Goal: Task Accomplishment & Management: Complete application form

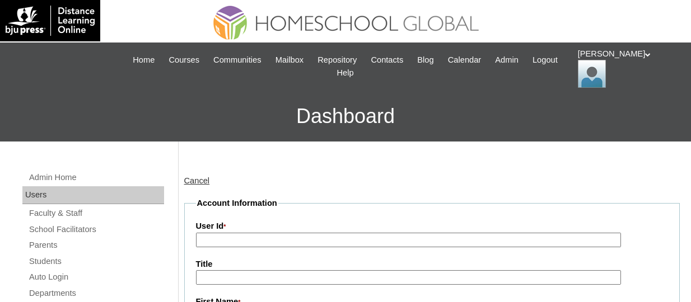
scroll to position [56, 0]
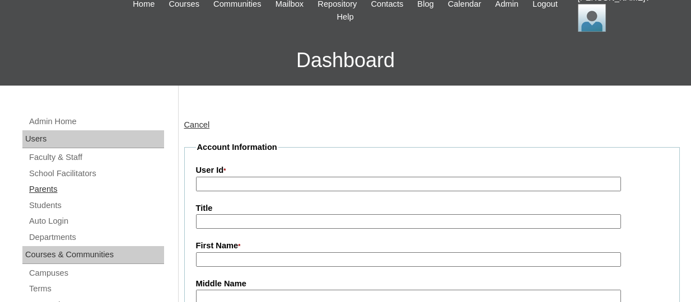
click at [53, 193] on link "Parents" at bounding box center [96, 190] width 136 height 14
click at [61, 209] on link "Students" at bounding box center [96, 206] width 136 height 14
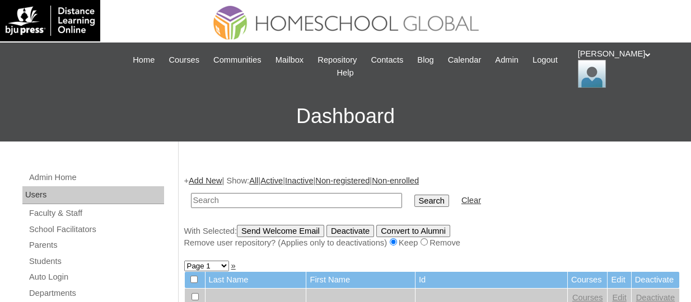
paste input "TOUCHPH2025-MHS0101939"
type input "TOUCHPH2025-MHS0101939"
click at [414, 195] on input "Search" at bounding box center [431, 201] width 35 height 12
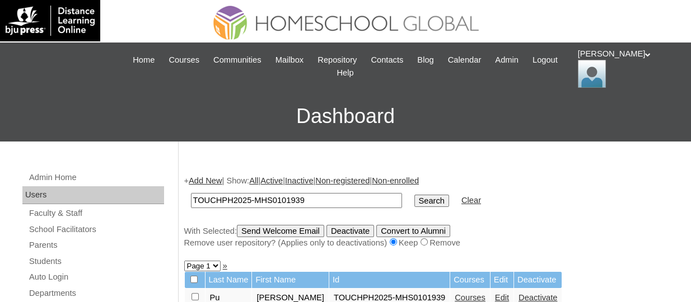
scroll to position [168, 0]
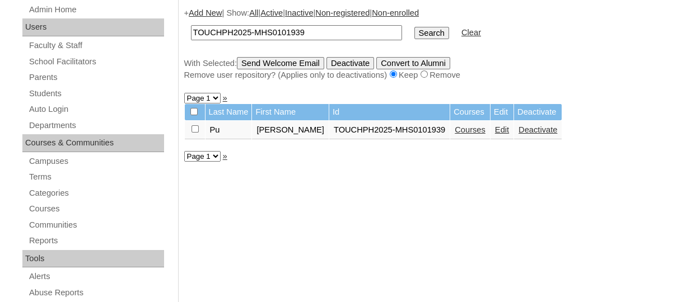
click at [484, 131] on link "Courses" at bounding box center [470, 129] width 31 height 9
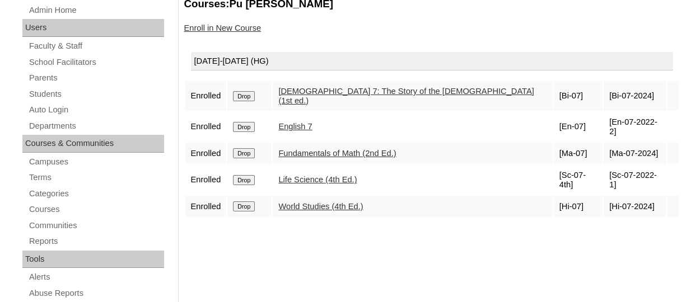
scroll to position [168, 0]
click at [245, 92] on input "Drop" at bounding box center [244, 96] width 22 height 10
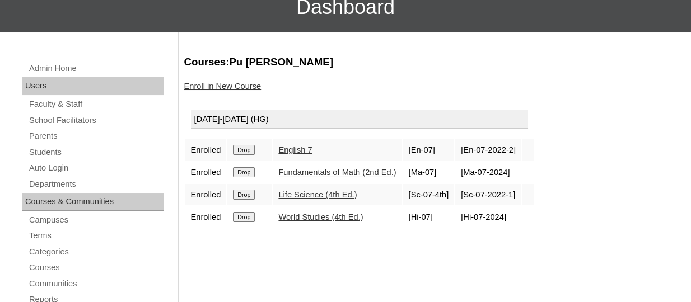
scroll to position [112, 0]
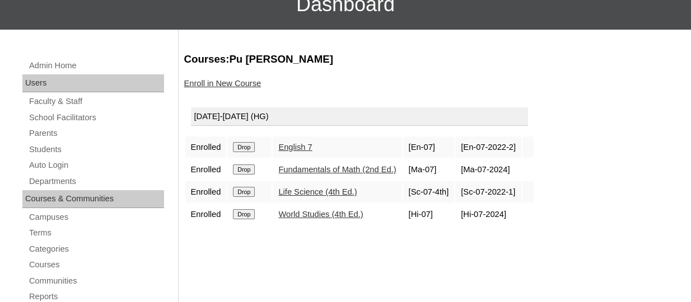
click at [245, 147] on input "Drop" at bounding box center [244, 147] width 22 height 10
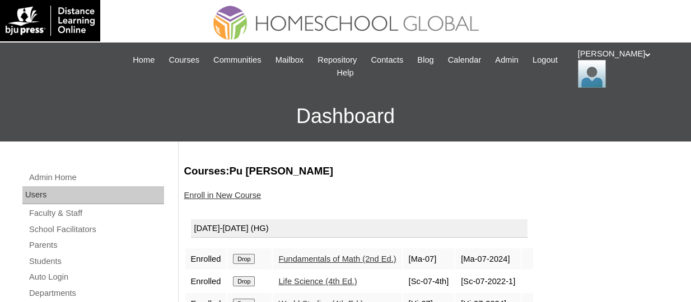
drag, startPoint x: 253, startPoint y: 256, endPoint x: 397, endPoint y: 30, distance: 267.7
click at [251, 257] on input "Drop" at bounding box center [244, 259] width 22 height 10
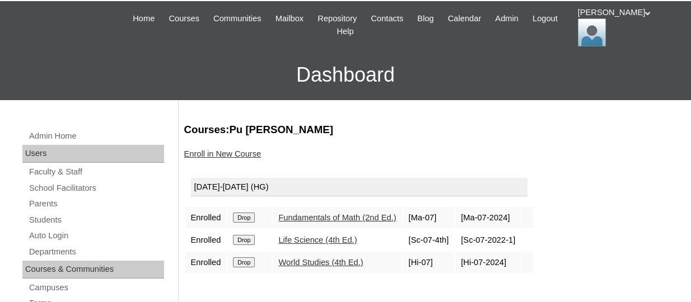
scroll to position [111, 0]
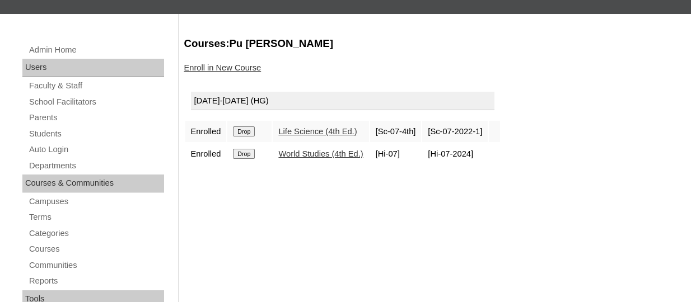
scroll to position [168, 0]
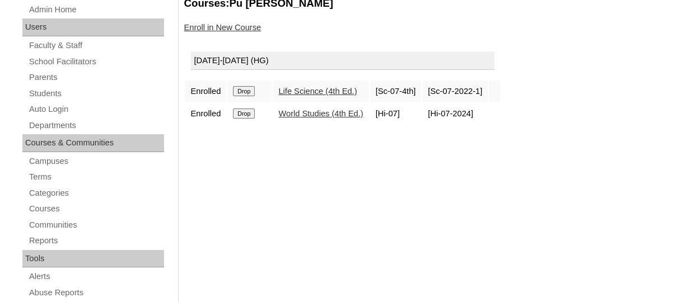
click at [254, 93] on input "Drop" at bounding box center [244, 91] width 22 height 10
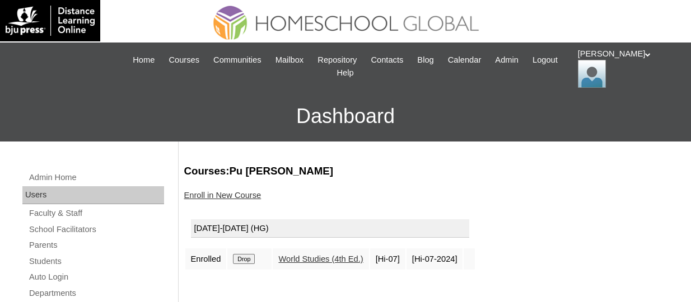
click at [248, 254] on input "Drop" at bounding box center [244, 259] width 22 height 10
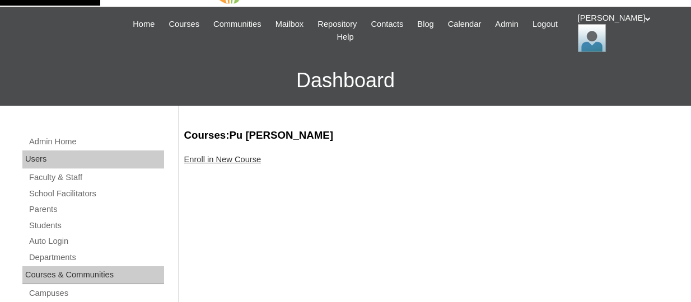
scroll to position [56, 0]
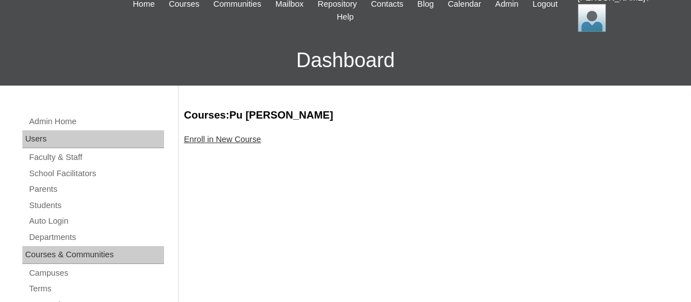
click at [251, 141] on link "Enroll in New Course" at bounding box center [222, 139] width 77 height 9
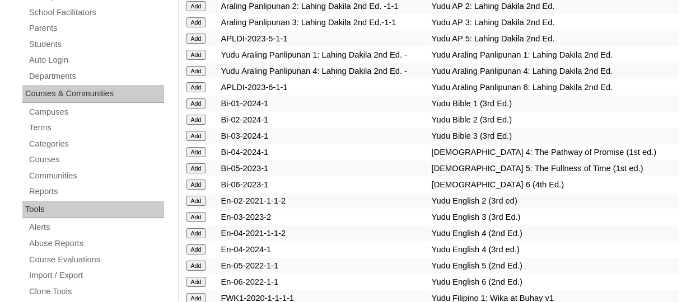
scroll to position [3396, 0]
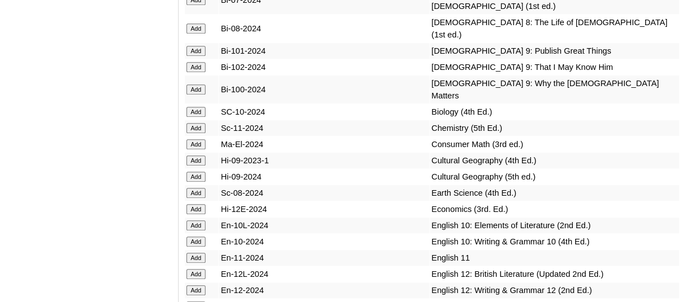
click at [200, 56] on input "Add" at bounding box center [197, 51] width 20 height 10
click at [198, 72] on input "Add" at bounding box center [197, 67] width 20 height 10
click at [201, 95] on input "Add" at bounding box center [197, 90] width 20 height 10
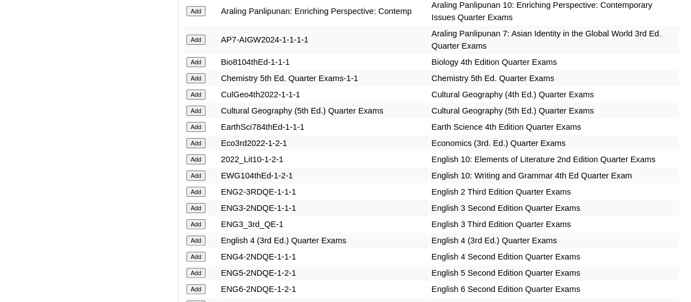
scroll to position [3493, 0]
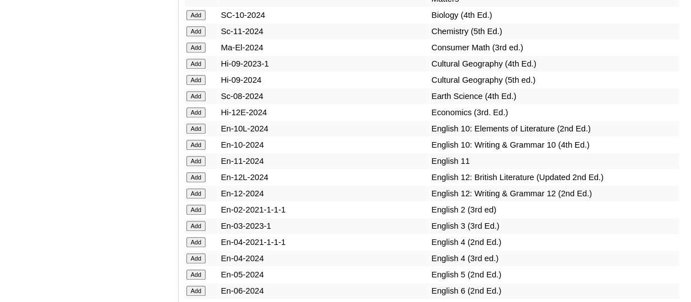
click at [196, 69] on input "Add" at bounding box center [197, 64] width 20 height 10
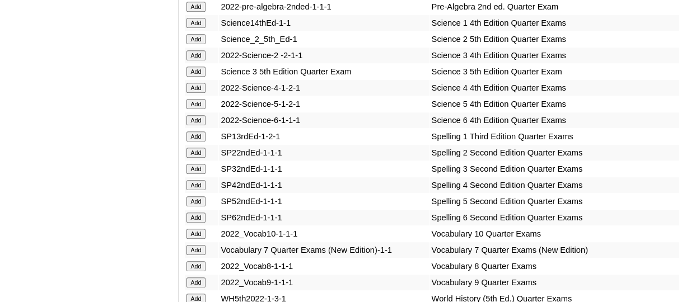
scroll to position [4826, 0]
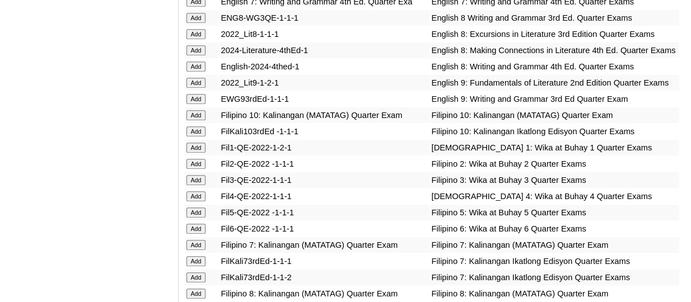
scroll to position [3769, 0]
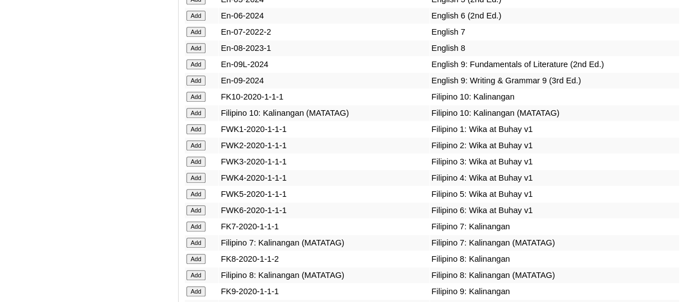
click at [202, 69] on input "Add" at bounding box center [197, 64] width 20 height 10
click at [195, 86] on input "Add" at bounding box center [197, 81] width 20 height 10
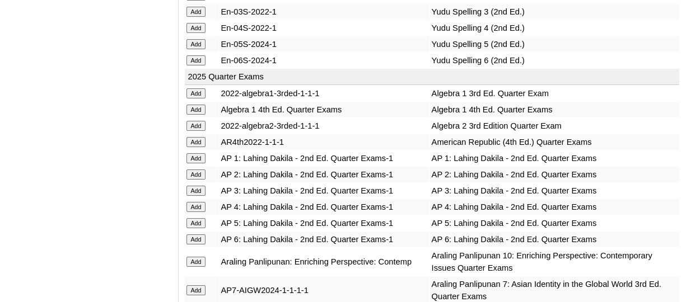
scroll to position [2853, 0]
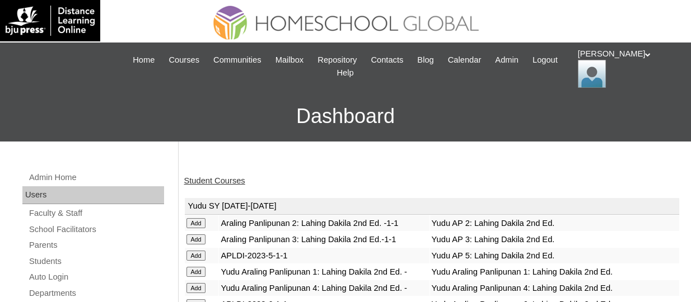
click at [220, 179] on link "Student Courses" at bounding box center [214, 180] width 61 height 9
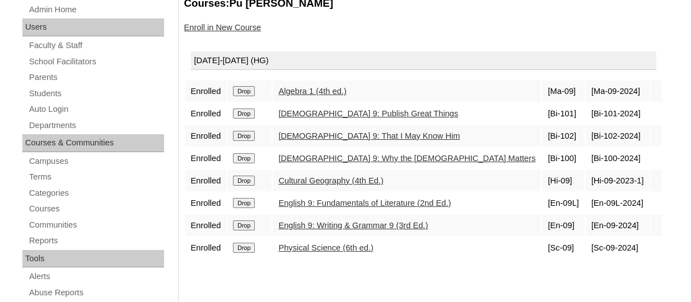
scroll to position [112, 0]
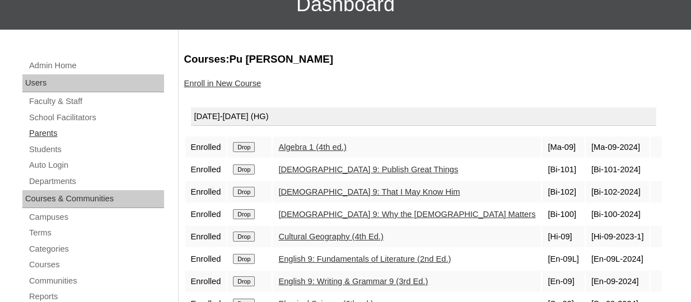
click at [76, 133] on link "Parents" at bounding box center [96, 134] width 136 height 14
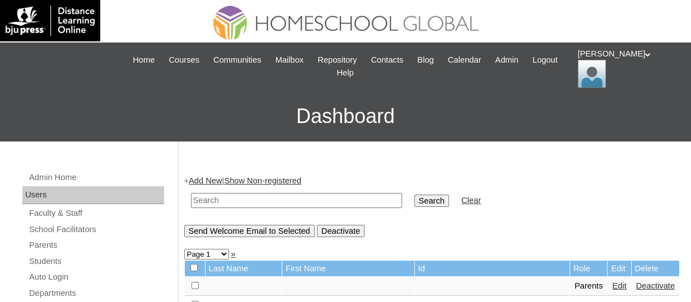
click at [214, 181] on link "Add New" at bounding box center [205, 180] width 33 height 9
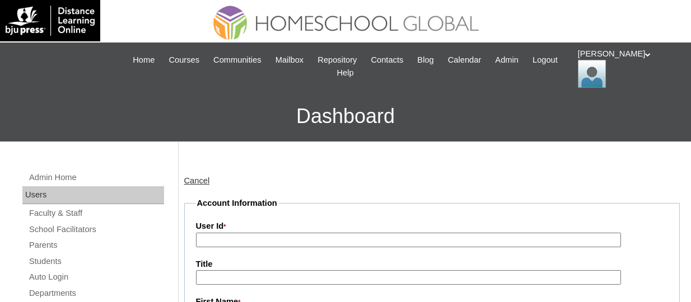
click at [232, 234] on input "User Id *" at bounding box center [408, 240] width 425 height 15
paste input "TOUCHPH2025-MHS0101964"
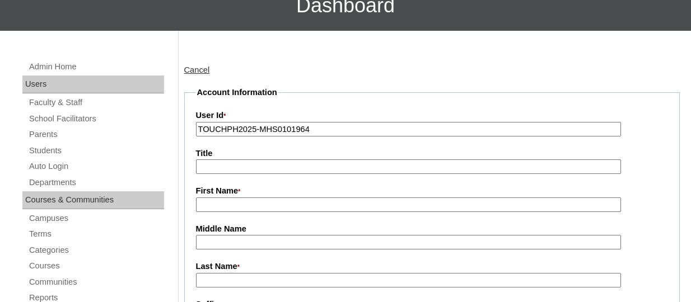
scroll to position [112, 0]
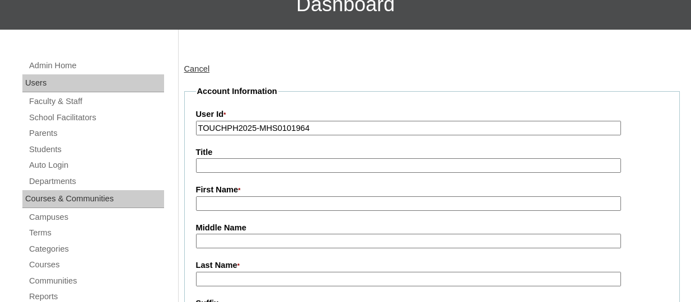
type input "TOUCHPH2025-MHS0101964"
click at [236, 204] on input "First Name *" at bounding box center [408, 204] width 425 height 15
paste input "Mylene Alferez"
drag, startPoint x: 270, startPoint y: 202, endPoint x: 231, endPoint y: 207, distance: 39.1
click at [231, 207] on input "Mylene Alferez" at bounding box center [408, 204] width 425 height 15
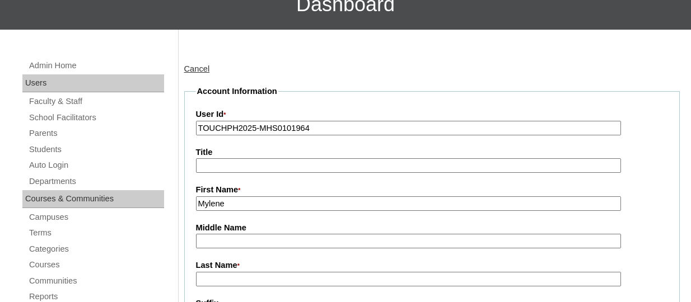
type input "Mylene"
click at [253, 280] on input "Last Name *" at bounding box center [408, 279] width 425 height 15
paste input "Alferez"
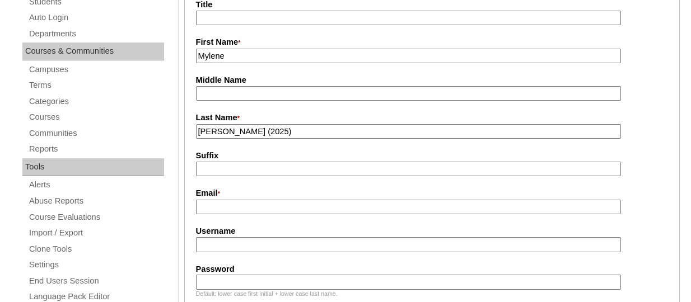
scroll to position [280, 0]
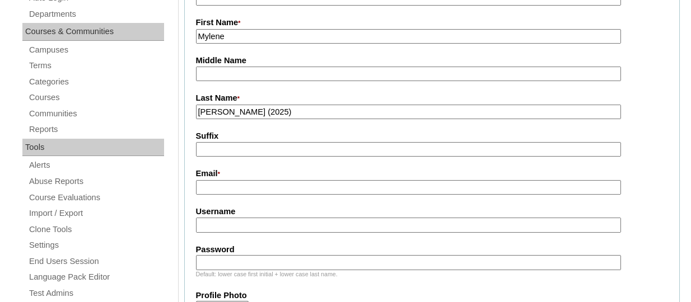
type input "Alferez (2025)"
click at [265, 182] on input "Email *" at bounding box center [408, 187] width 425 height 15
paste input "isidromylene@gmail.com"
type input "isidromylene@gmail.com"
click at [258, 223] on input "Username" at bounding box center [408, 225] width 425 height 15
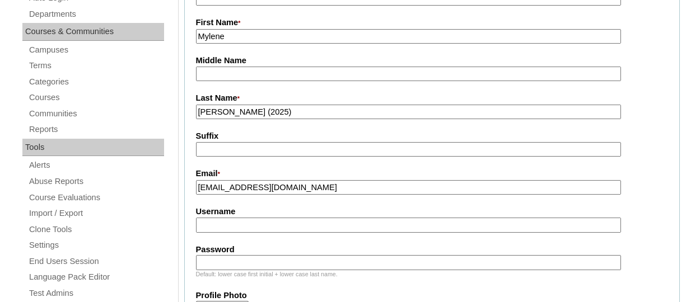
click at [253, 226] on input "Username" at bounding box center [408, 225] width 425 height 15
paste input "mylenealferezTQ325"
type input "mylenealferezTQ325"
click at [243, 266] on input "Password" at bounding box center [408, 262] width 425 height 15
paste input "HG123456p"
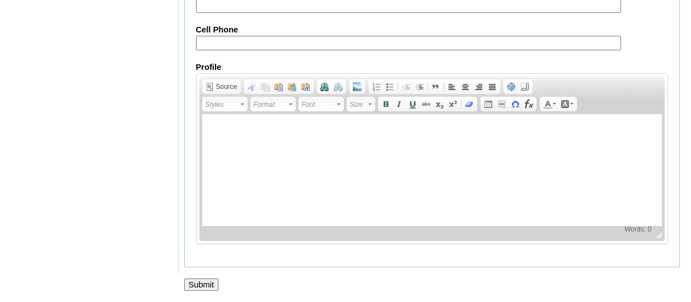
scroll to position [1226, 0]
type input "HG123456p"
click at [213, 284] on input "Submit" at bounding box center [201, 285] width 35 height 12
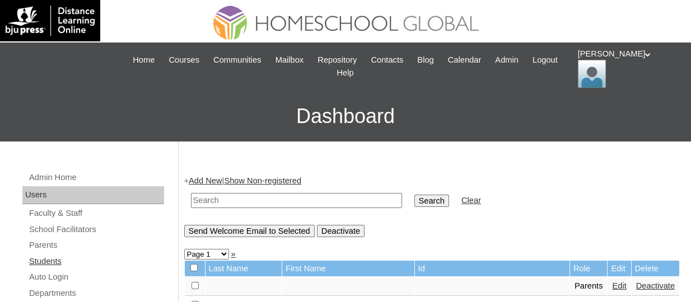
click at [54, 263] on link "Students" at bounding box center [96, 262] width 136 height 14
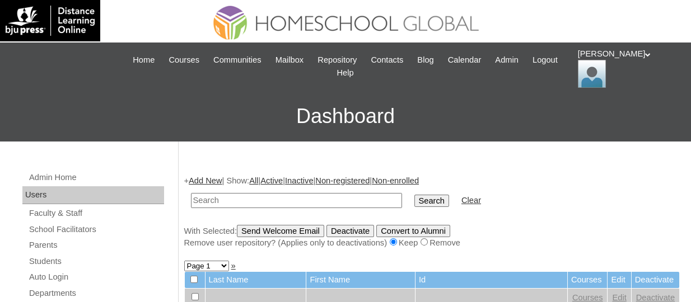
click at [202, 180] on link "Add New" at bounding box center [205, 180] width 33 height 9
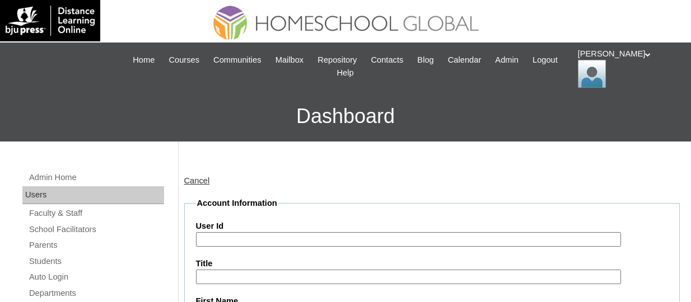
click at [224, 240] on input "User Id" at bounding box center [408, 239] width 425 height 15
paste input "TOUCHPH2025-MHS0101965"
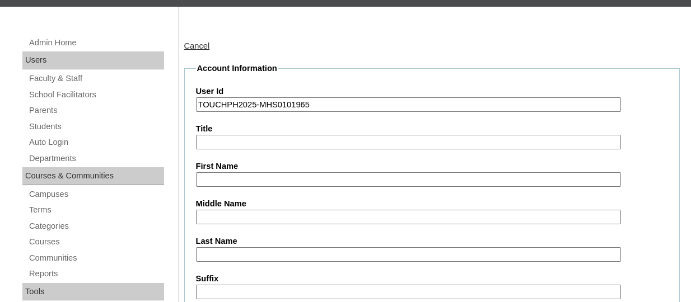
scroll to position [168, 0]
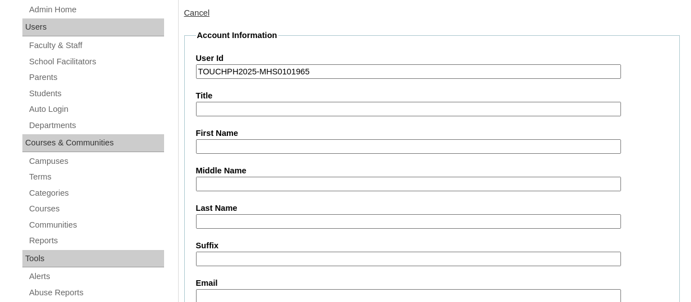
type input "TOUCHPH2025-MHS0101965"
click at [223, 145] on input "First Name" at bounding box center [408, 146] width 425 height 15
paste input "Ansel Mylton Isidro Alferez"
drag, startPoint x: 304, startPoint y: 147, endPoint x: 274, endPoint y: 147, distance: 30.3
click at [274, 147] on input "Ansel Mylton Isidro Alferez" at bounding box center [408, 146] width 425 height 15
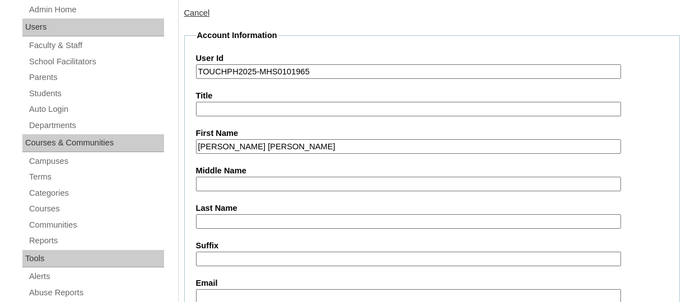
type input "Ansel Mylton Isidro"
click at [208, 218] on input "Last Name" at bounding box center [408, 222] width 425 height 15
paste input "Alferez"
type input "Alferez"
click at [218, 290] on input "Email" at bounding box center [408, 297] width 425 height 15
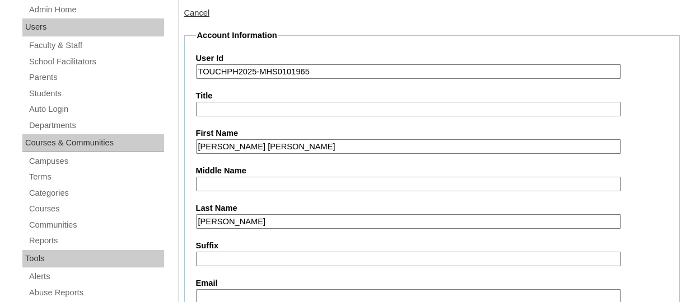
paste input "isidromylene@gmail.com"
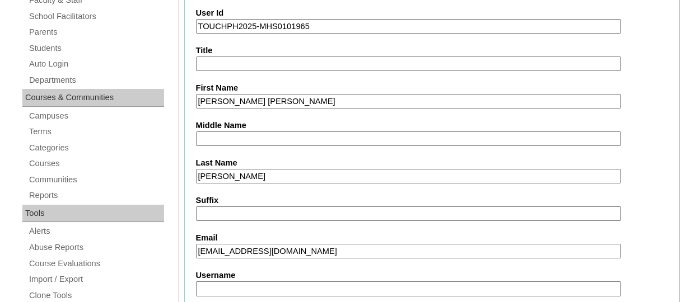
scroll to position [280, 0]
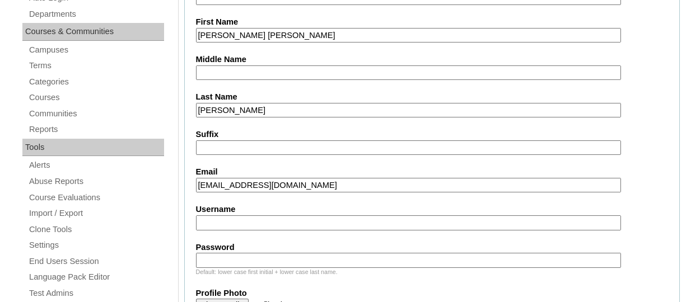
type input "isidromylene@gmail.com"
click at [224, 222] on input "Username" at bounding box center [408, 223] width 425 height 15
paste input "anselmyltonalferezTQ325"
type input "anselmyltonalferezTQ325"
click at [275, 258] on input "Password" at bounding box center [408, 260] width 425 height 15
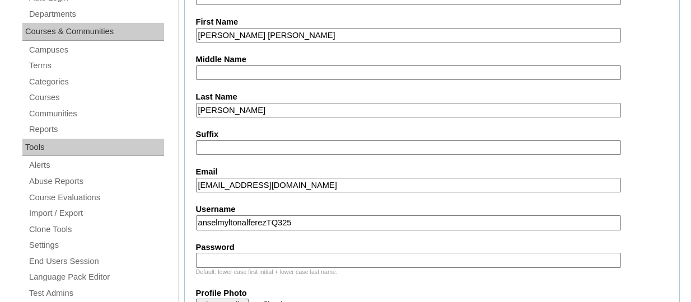
paste input "HG123456s"
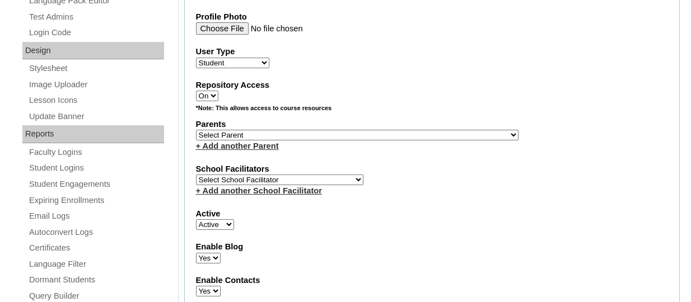
scroll to position [560, 0]
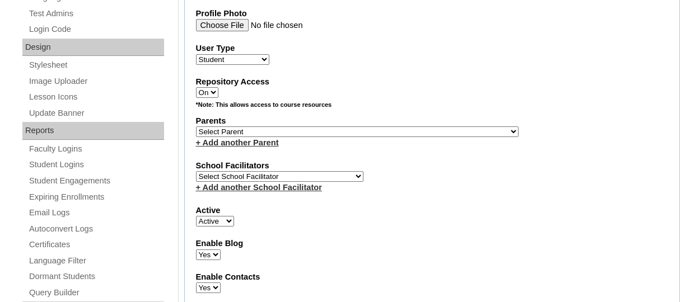
type input "HG123456s"
click at [326, 132] on select "Select Parent , , , , , , , , , , , , , , , , , , , , , , , , , , , , , , , , ,…" at bounding box center [357, 132] width 323 height 11
select select "44239"
click at [196, 128] on select "Select Parent , , , , , , , , , , , , , , , , , , , , , , , , , , , , , , , , ,…" at bounding box center [357, 132] width 323 height 11
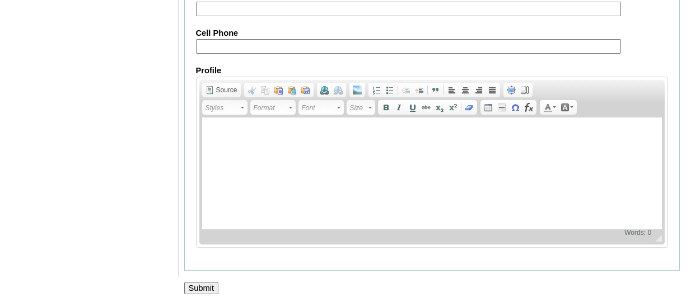
scroll to position [1428, 0]
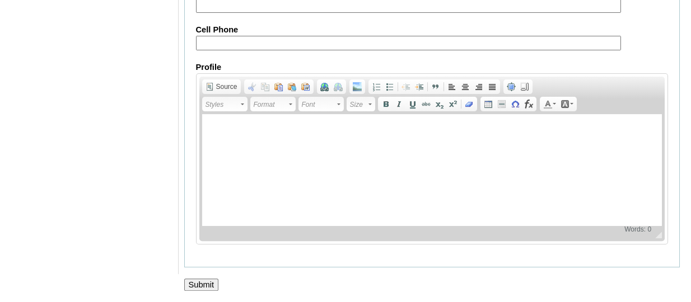
click at [204, 283] on input "Submit" at bounding box center [201, 285] width 35 height 12
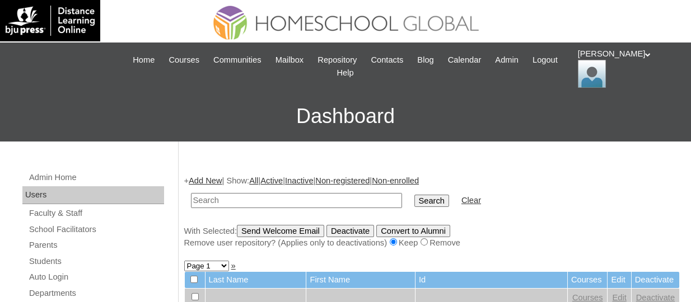
paste input "TOUCHPH2025-MHS0101965"
type input "TOUCHPH2025-MHS0101965"
click at [414, 195] on input "Search" at bounding box center [431, 201] width 35 height 12
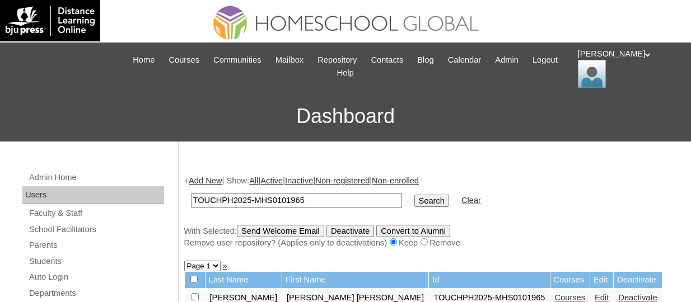
scroll to position [224, 0]
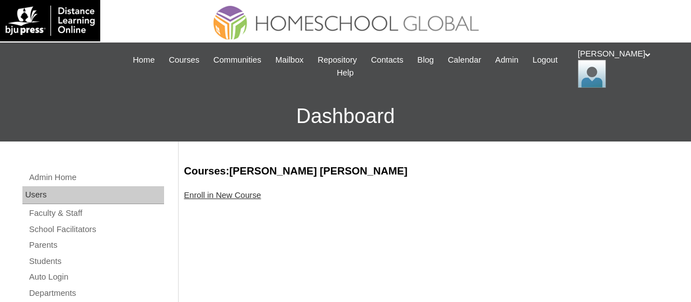
click at [223, 197] on link "Enroll in New Course" at bounding box center [222, 195] width 77 height 9
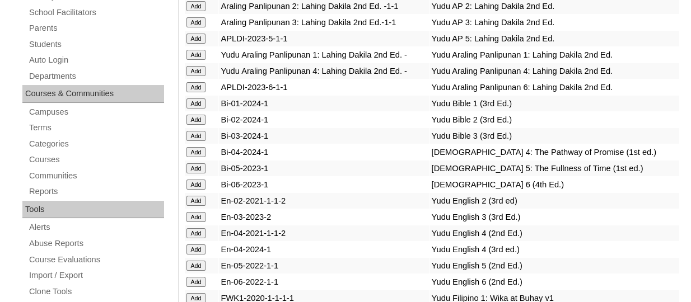
scroll to position [3299, 0]
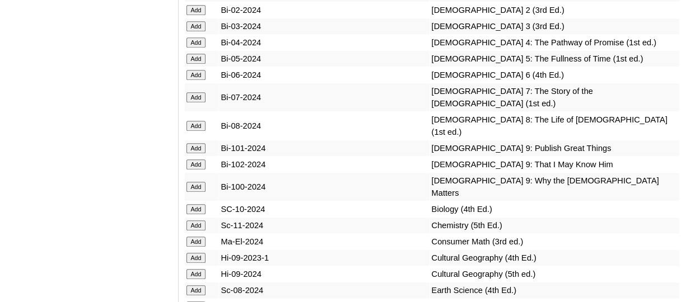
click at [201, 31] on input "Add" at bounding box center [197, 26] width 20 height 10
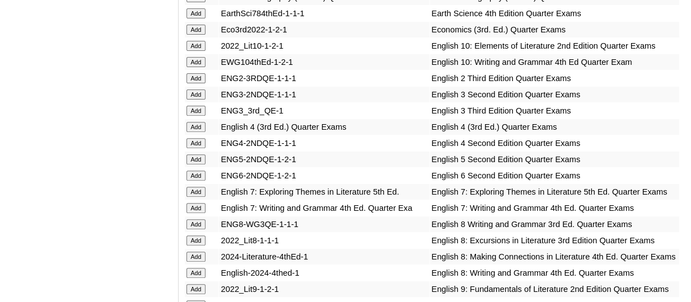
scroll to position [3655, 0]
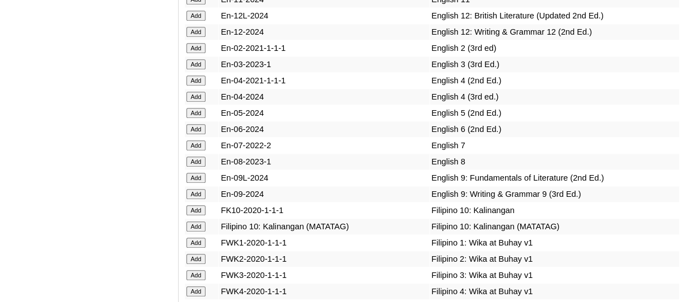
click at [198, 69] on input "Add" at bounding box center [197, 64] width 20 height 10
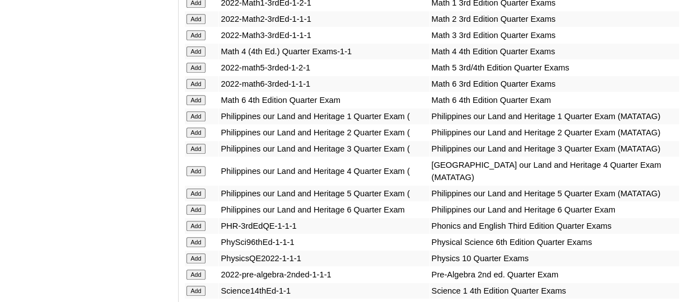
scroll to position [4497, 0]
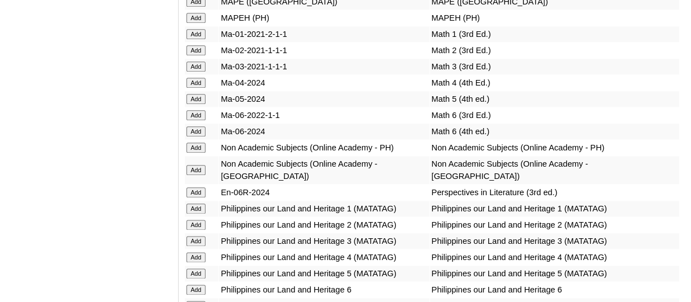
click at [200, 72] on input "Add" at bounding box center [197, 67] width 20 height 10
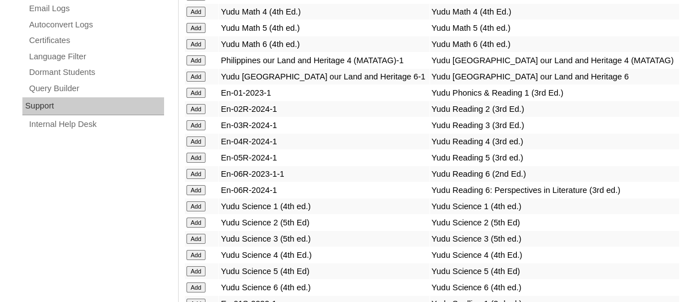
scroll to position [4907, 0]
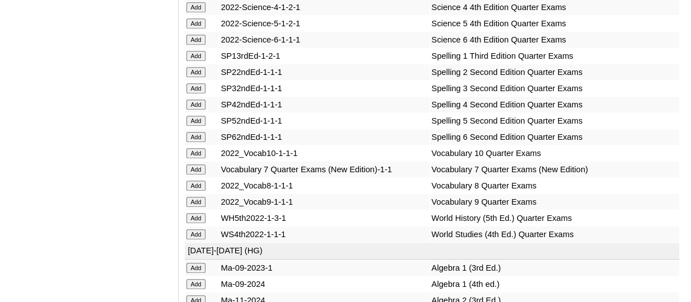
scroll to position [5004, 0]
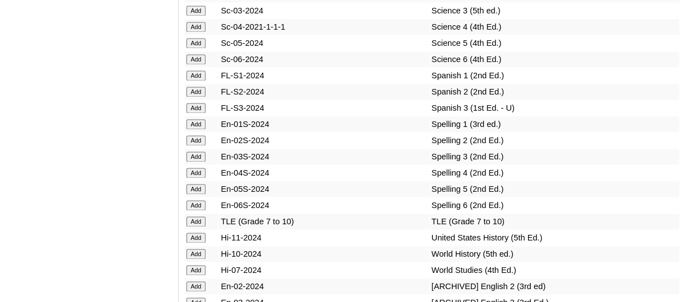
click at [203, 16] on input "Add" at bounding box center [197, 11] width 20 height 10
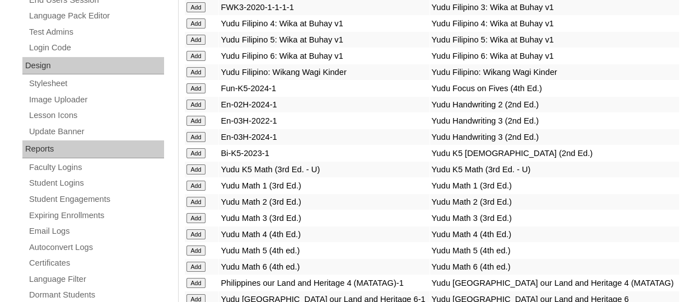
scroll to position [4140, 0]
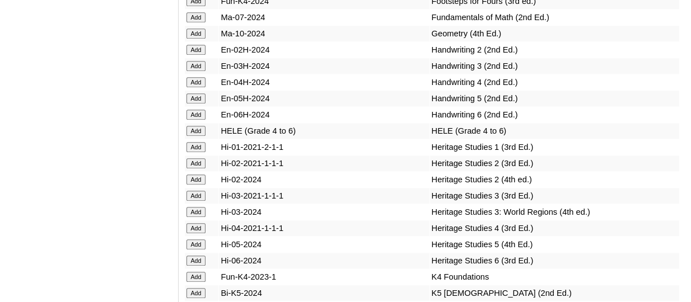
click at [201, 71] on input "Add" at bounding box center [197, 66] width 20 height 10
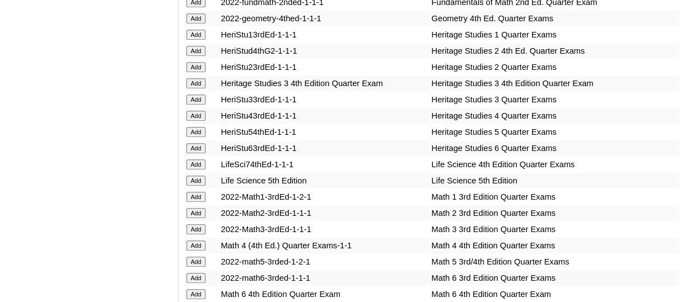
scroll to position [4222, 0]
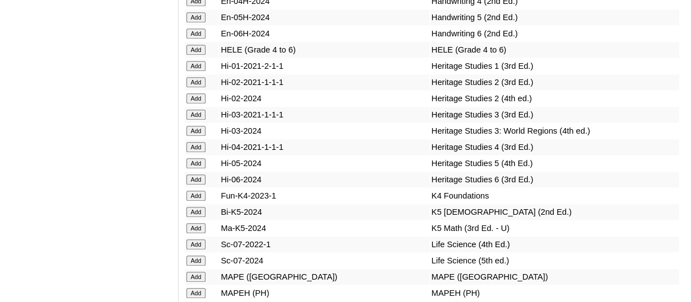
click at [203, 120] on input "Add" at bounding box center [197, 115] width 20 height 10
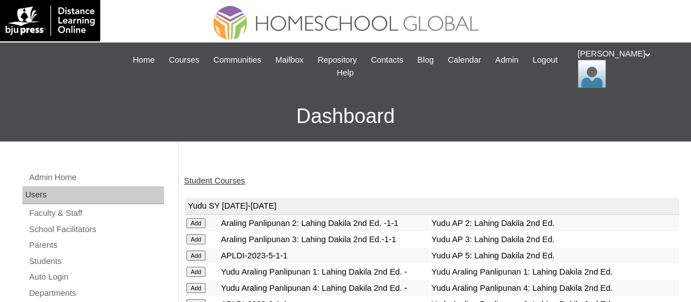
click at [203, 182] on link "Student Courses" at bounding box center [214, 180] width 61 height 9
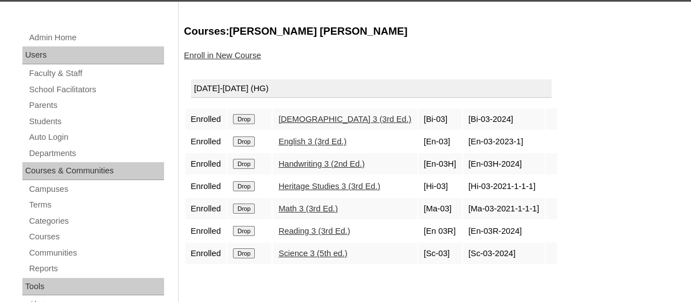
scroll to position [168, 0]
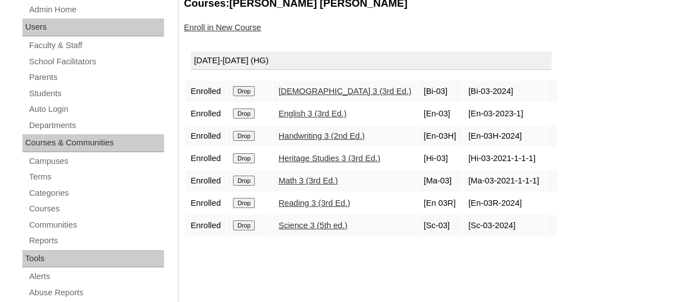
click at [226, 25] on link "Enroll in New Course" at bounding box center [222, 27] width 77 height 9
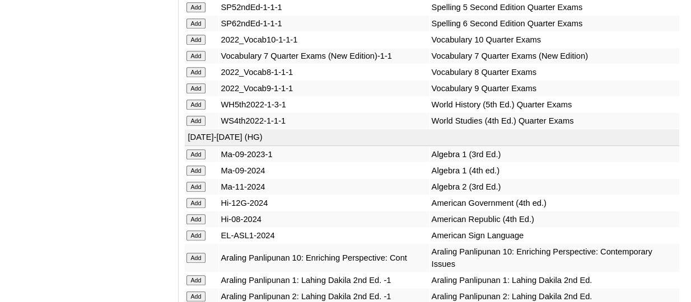
scroll to position [5166, 0]
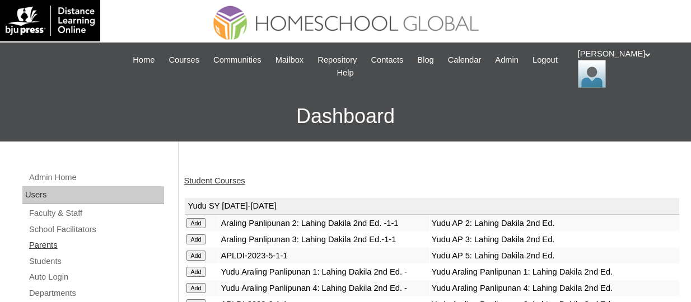
click at [48, 246] on link "Parents" at bounding box center [96, 246] width 136 height 14
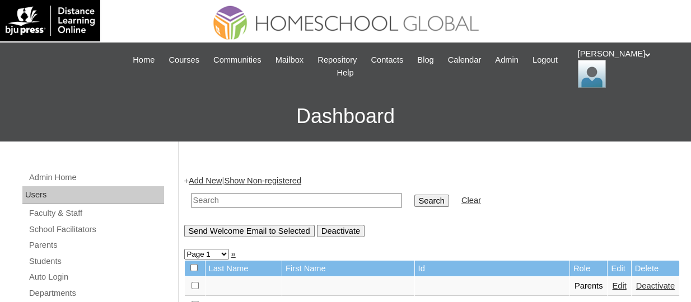
click at [211, 179] on link "Add New" at bounding box center [205, 180] width 33 height 9
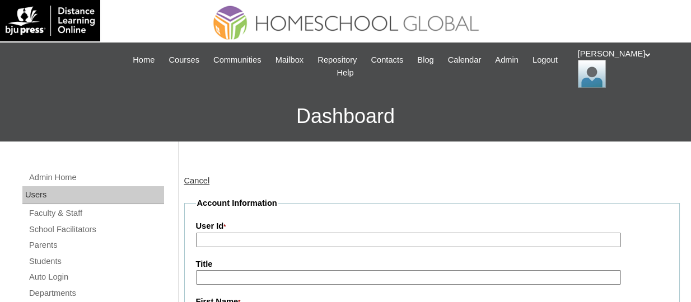
click at [222, 234] on input "User Id *" at bounding box center [408, 240] width 425 height 15
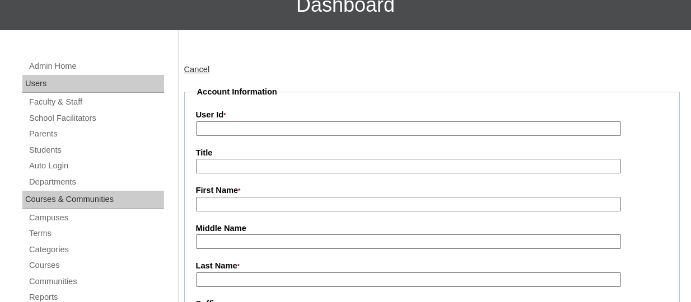
scroll to position [112, 0]
click at [223, 204] on input "First Name *" at bounding box center [408, 204] width 425 height 15
paste input "Majahl Montelibano"
drag, startPoint x: 298, startPoint y: 206, endPoint x: 230, endPoint y: 201, distance: 67.9
click at [230, 201] on input "Majahl Montelibano" at bounding box center [408, 204] width 425 height 15
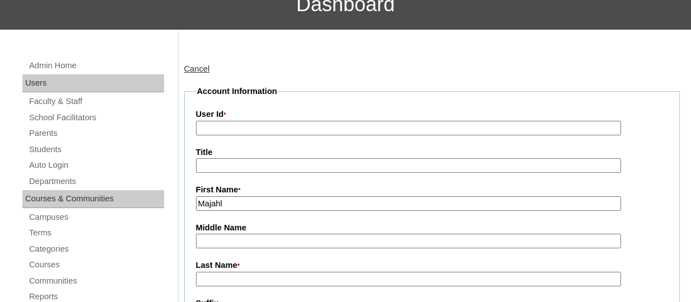
type input "Majahl"
click at [236, 278] on input "Last Name *" at bounding box center [408, 279] width 425 height 15
paste input "Montelibano"
type input "Montelibano"
click at [255, 128] on input "User Id *" at bounding box center [408, 128] width 425 height 15
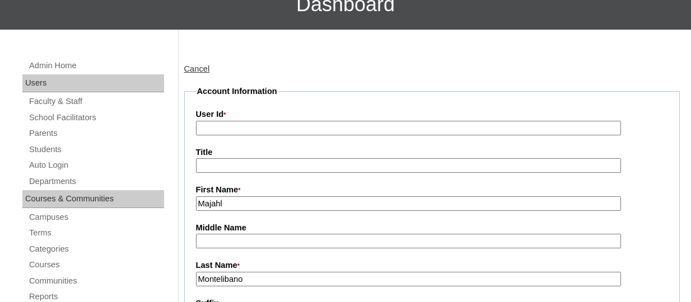
paste input "TOUCHPH2025-MHS0101974"
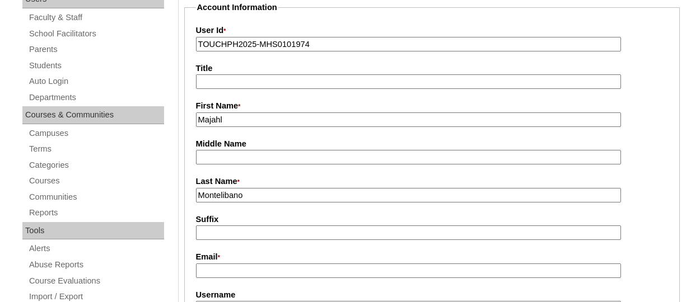
scroll to position [224, 0]
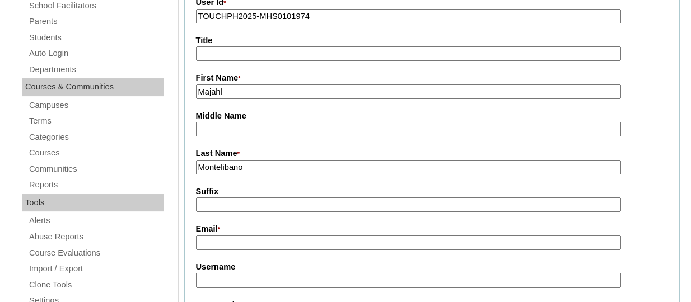
type input "TOUCHPH2025-MHS0101974"
click at [259, 169] on input "Montelibano" at bounding box center [408, 167] width 425 height 15
type input "Montelibano (2025)"
click at [245, 237] on input "Email *" at bounding box center [408, 243] width 425 height 15
paste input "msales1713@gmail.com"
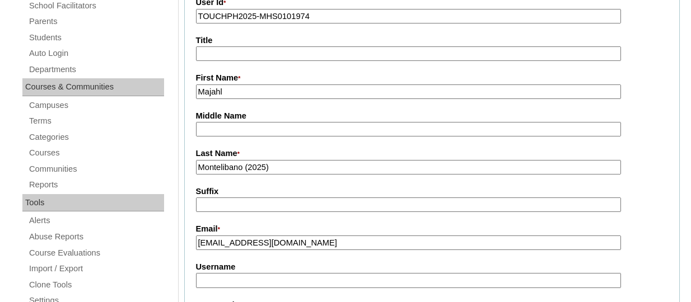
type input "msales1713@gmail.com"
click at [243, 277] on input "Username" at bounding box center [408, 280] width 425 height 15
paste input "majahlmontelibanoTQ325"
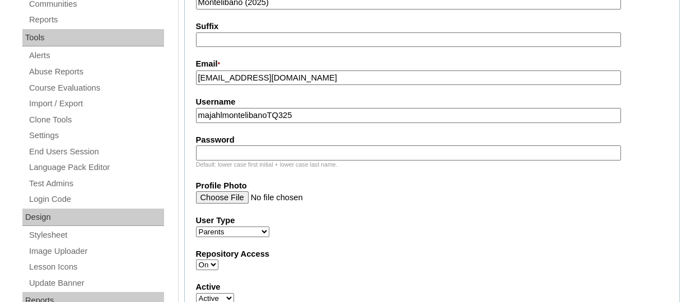
scroll to position [392, 0]
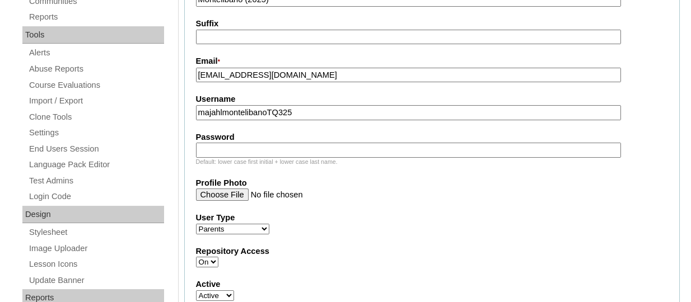
type input "majahlmontelibanoTQ325"
click at [248, 151] on input "Password" at bounding box center [408, 150] width 425 height 15
paste input "HG123456p"
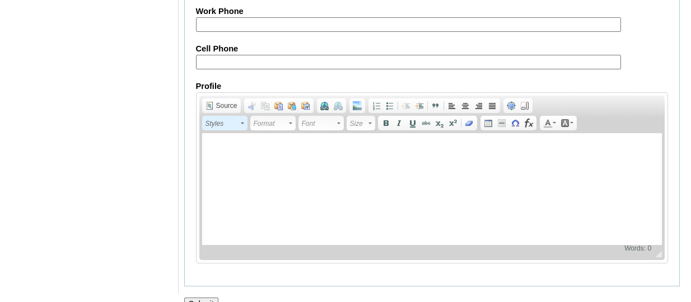
scroll to position [1226, 0]
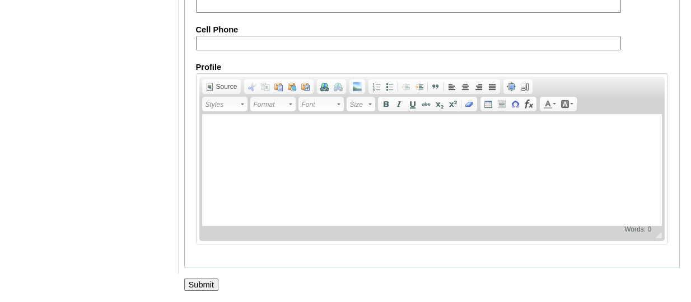
type input "HG123456p"
click at [213, 282] on input "Submit" at bounding box center [201, 285] width 35 height 12
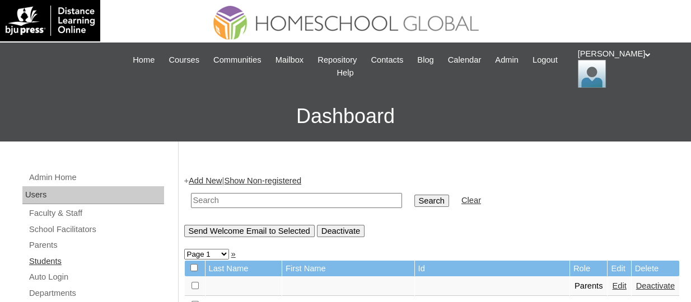
click at [46, 261] on link "Students" at bounding box center [96, 262] width 136 height 14
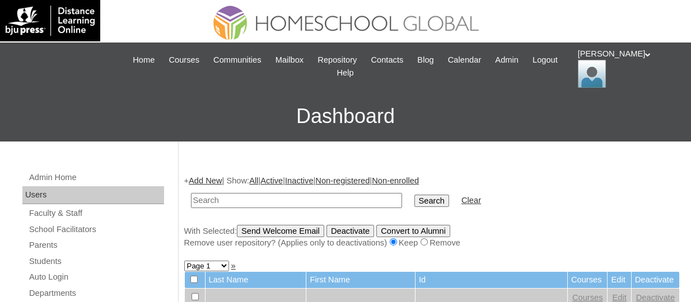
click at [198, 178] on link "Add New" at bounding box center [205, 180] width 33 height 9
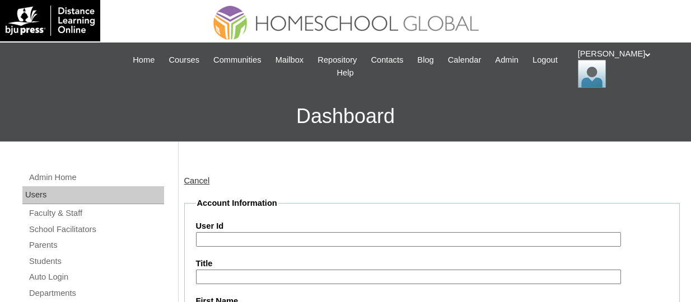
click at [286, 232] on input "User Id" at bounding box center [408, 239] width 425 height 15
paste input "TOUCHPH2025-MHS0101975"
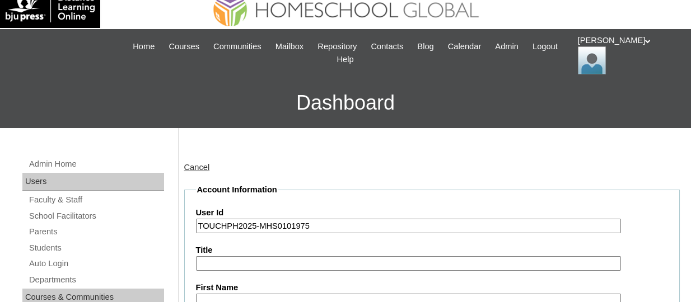
scroll to position [56, 0]
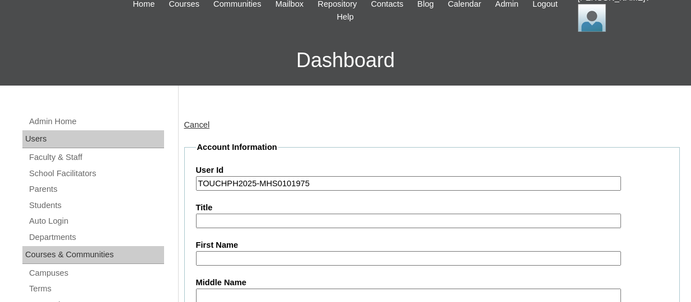
type input "TOUCHPH2025-MHS0101975"
click at [255, 255] on input "First Name" at bounding box center [408, 258] width 425 height 15
paste input "Nathanael Sales Montelibano"
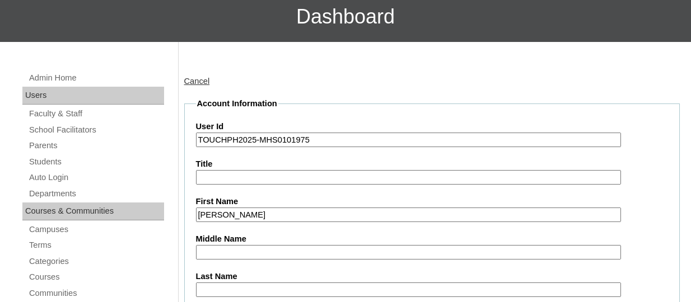
scroll to position [168, 0]
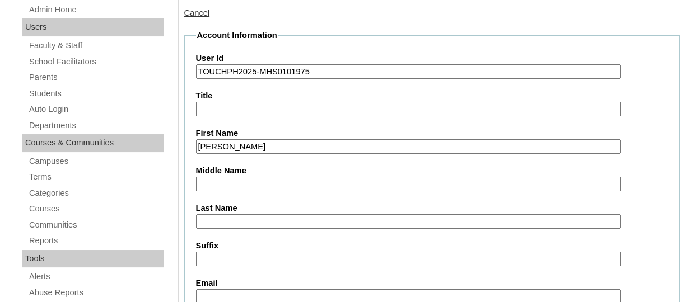
drag, startPoint x: 313, startPoint y: 148, endPoint x: 267, endPoint y: 150, distance: 45.4
click at [267, 150] on input "Nathanael Sales Montelibano" at bounding box center [408, 146] width 425 height 15
type input "Nathanael Sales"
click at [259, 220] on input "Last Name" at bounding box center [408, 222] width 425 height 15
paste input "Montelibano"
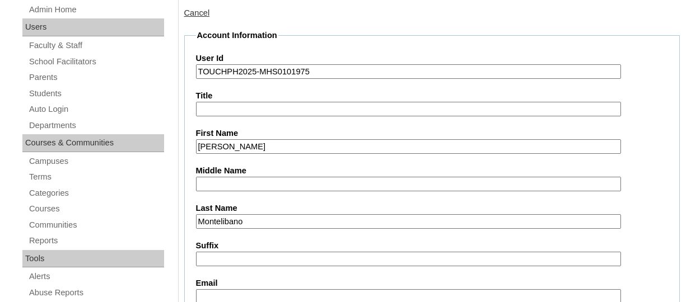
type input "Montelibano"
click at [237, 294] on input "Email" at bounding box center [408, 297] width 425 height 15
paste input "msales1713@gmail.com"
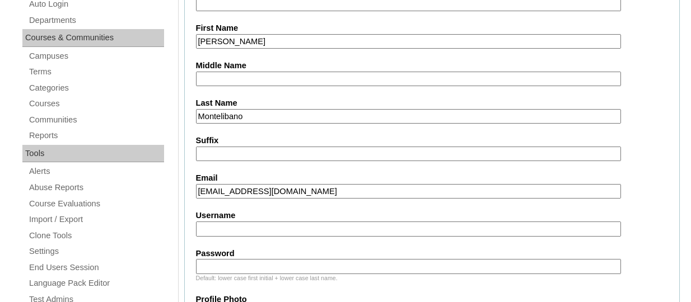
scroll to position [280, 0]
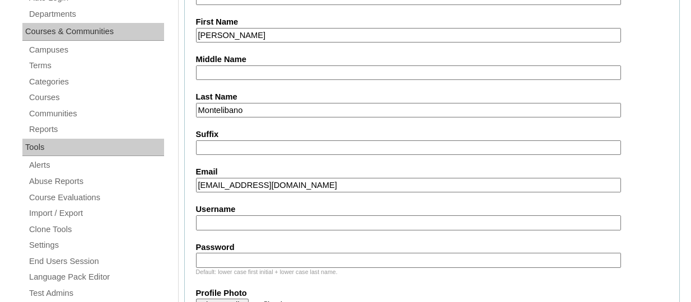
type input "msales1713@gmail.com"
click at [334, 222] on input "Username" at bounding box center [408, 223] width 425 height 15
paste input "nathanaelmontelibanoTQ325"
type input "nathanaelmontelibanoTQ325"
click at [315, 256] on input "Password" at bounding box center [408, 260] width 425 height 15
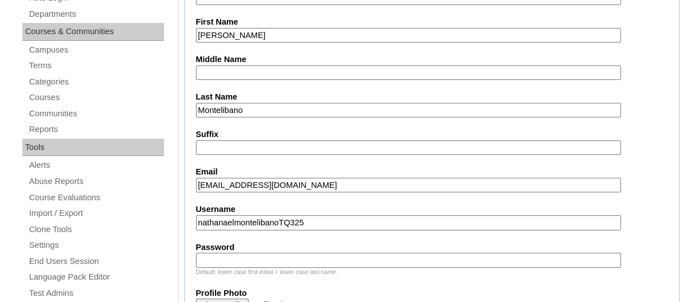
paste input "HG123456s"
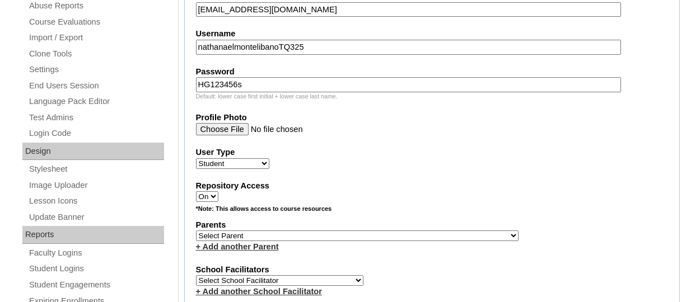
scroll to position [504, 0]
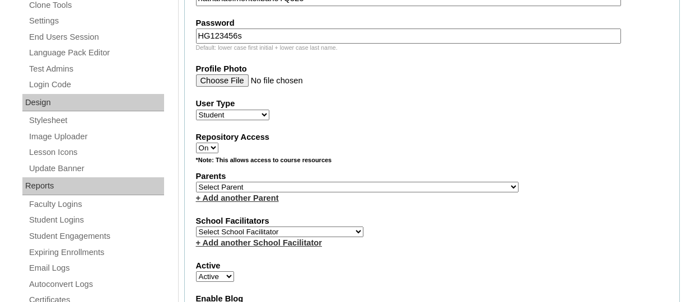
type input "HG123456s"
click at [249, 187] on select "Select Parent , , , , , , , , , , , , , , , , , , , , , , , , , , , , , , , , ,…" at bounding box center [357, 187] width 323 height 11
select select "44241"
click at [196, 184] on select "Select Parent , , , , , , , , , , , , , , , , , , , , , , , , , , , , , , , , ,…" at bounding box center [357, 187] width 323 height 11
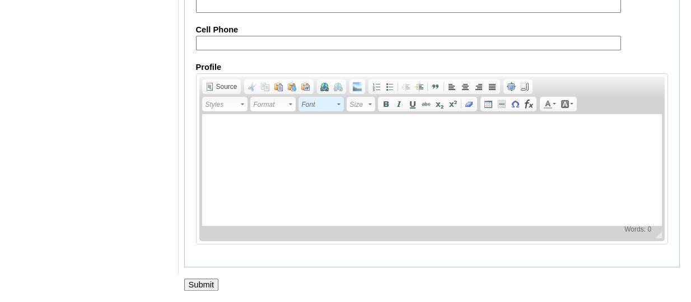
scroll to position [1428, 0]
click at [198, 287] on input "Submit" at bounding box center [201, 285] width 35 height 12
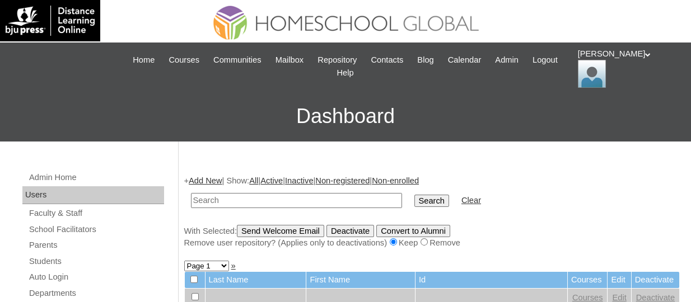
paste input "TOUCHPH2025-MHS0101975"
type input "TOUCHPH2025-MHS0101975"
click at [414, 195] on input "Search" at bounding box center [431, 201] width 35 height 12
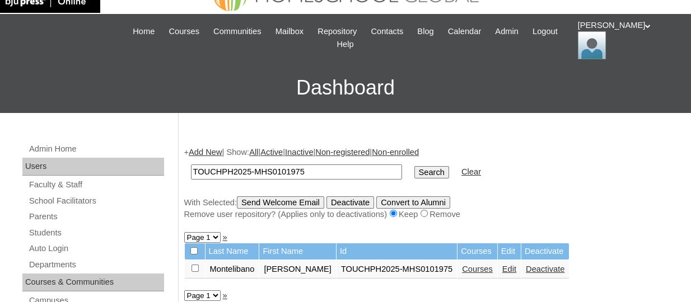
scroll to position [56, 0]
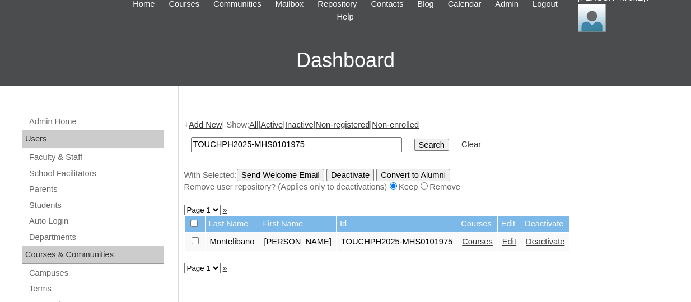
click at [486, 246] on link "Courses" at bounding box center [477, 241] width 31 height 9
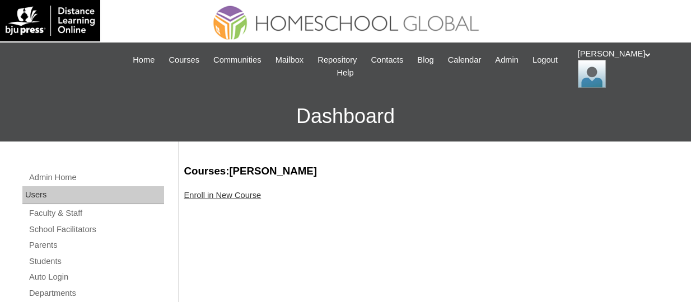
click at [226, 194] on link "Enroll in New Course" at bounding box center [222, 195] width 77 height 9
